Goal: Transaction & Acquisition: Purchase product/service

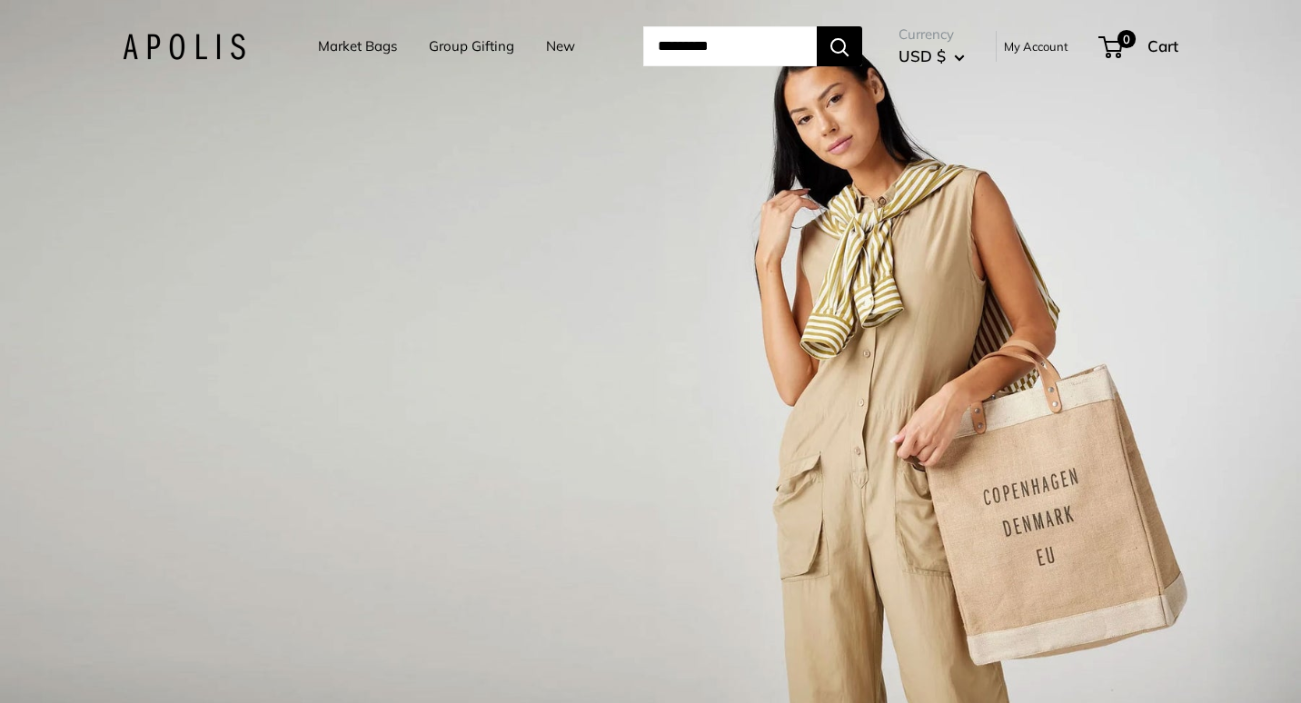
click at [343, 51] on link "Market Bags" at bounding box center [357, 46] width 79 height 25
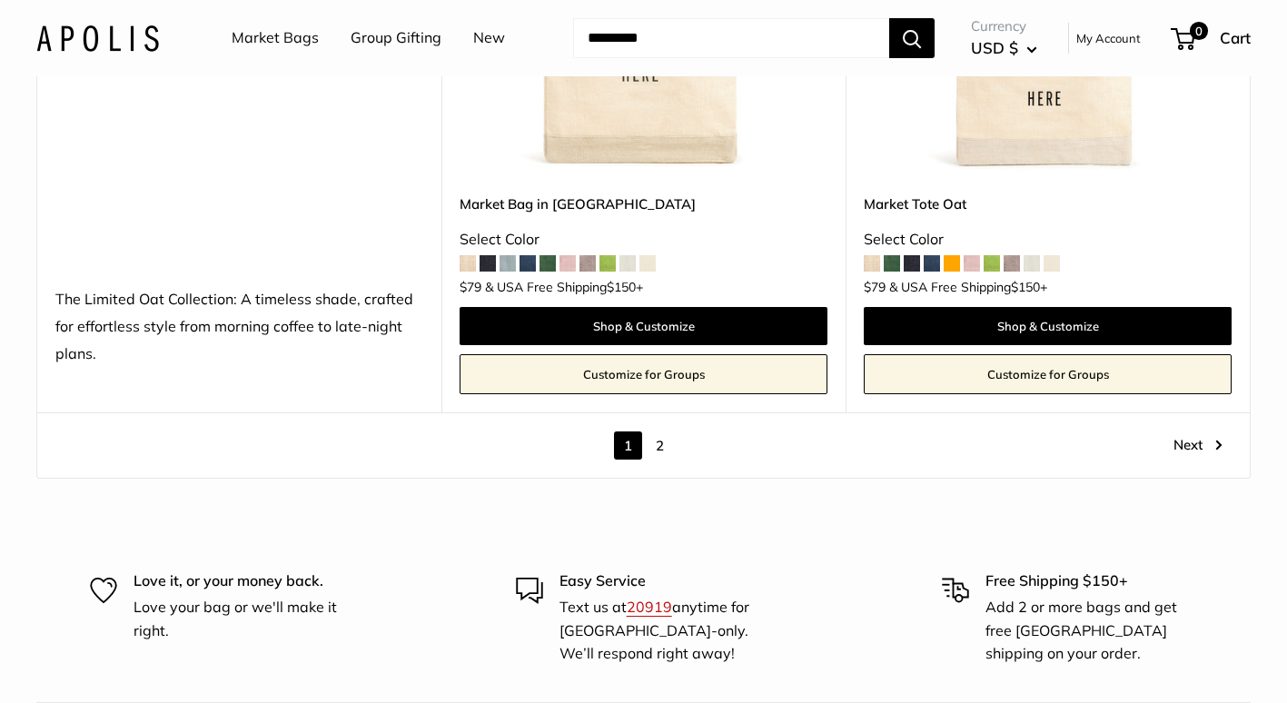
scroll to position [10267, 0]
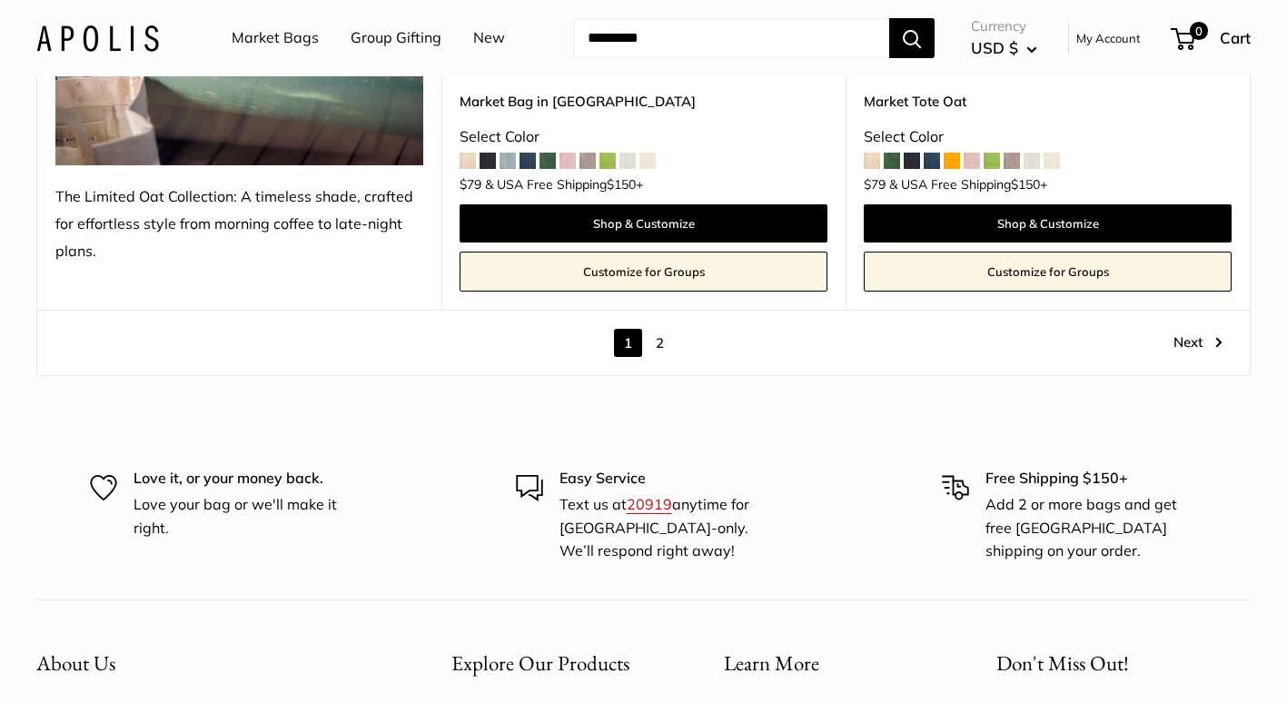
click at [662, 344] on link "2" at bounding box center [660, 343] width 28 height 28
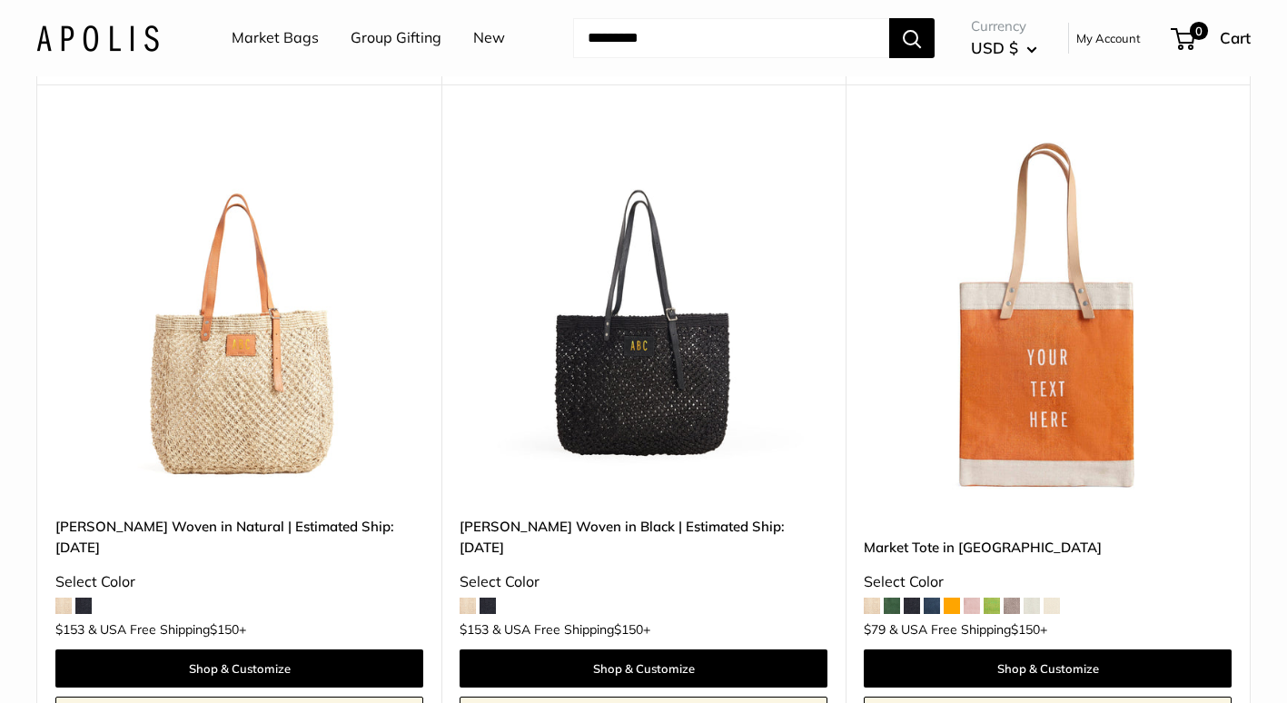
scroll to position [1593, 0]
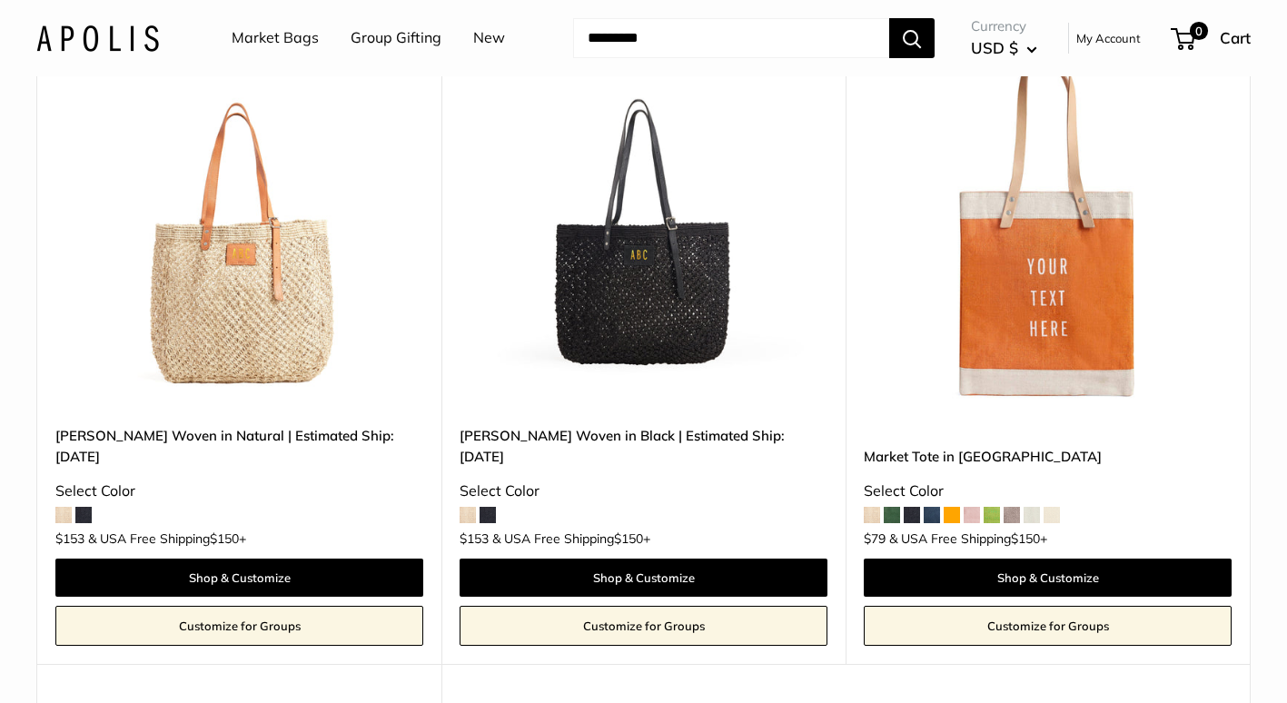
click at [89, 507] on span at bounding box center [83, 515] width 16 height 16
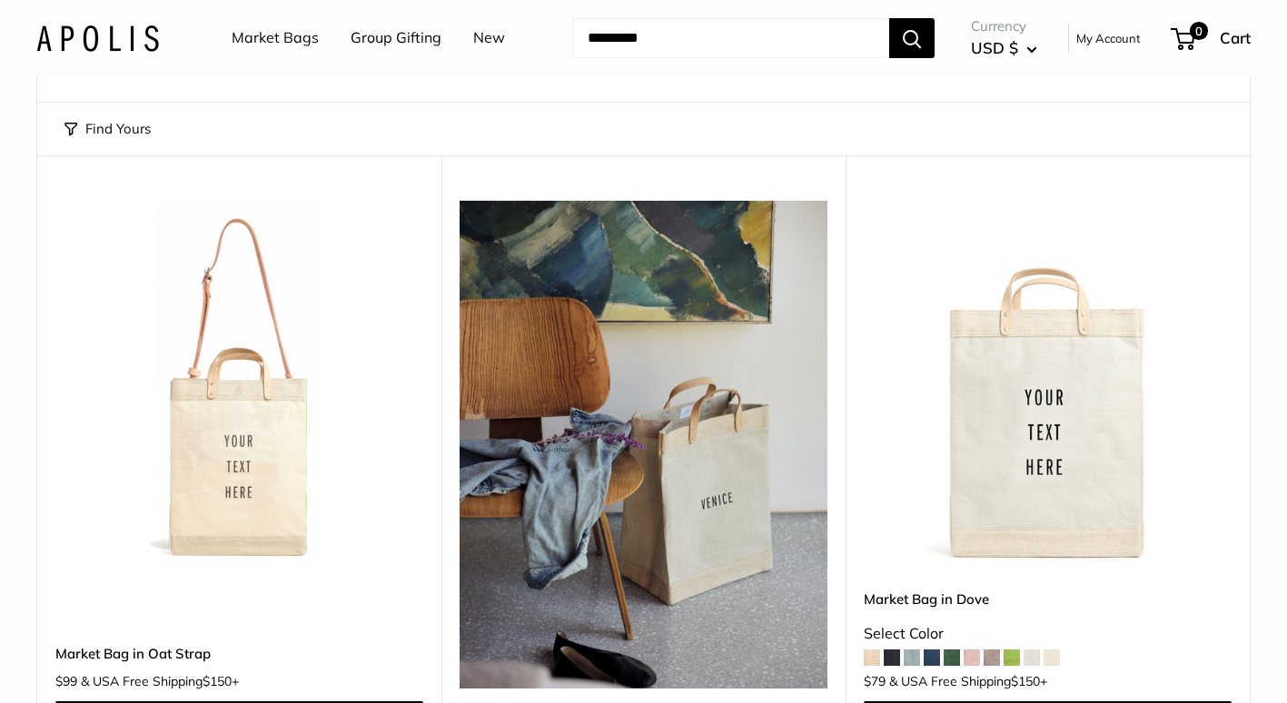
scroll to position [0, 0]
